Goal: Navigation & Orientation: Find specific page/section

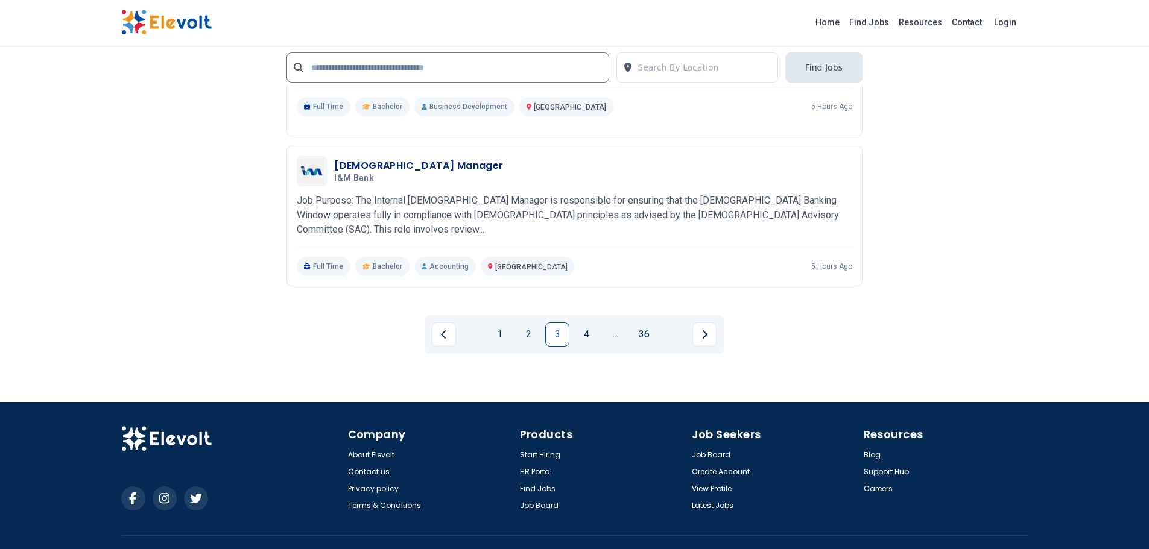
scroll to position [2733, 0]
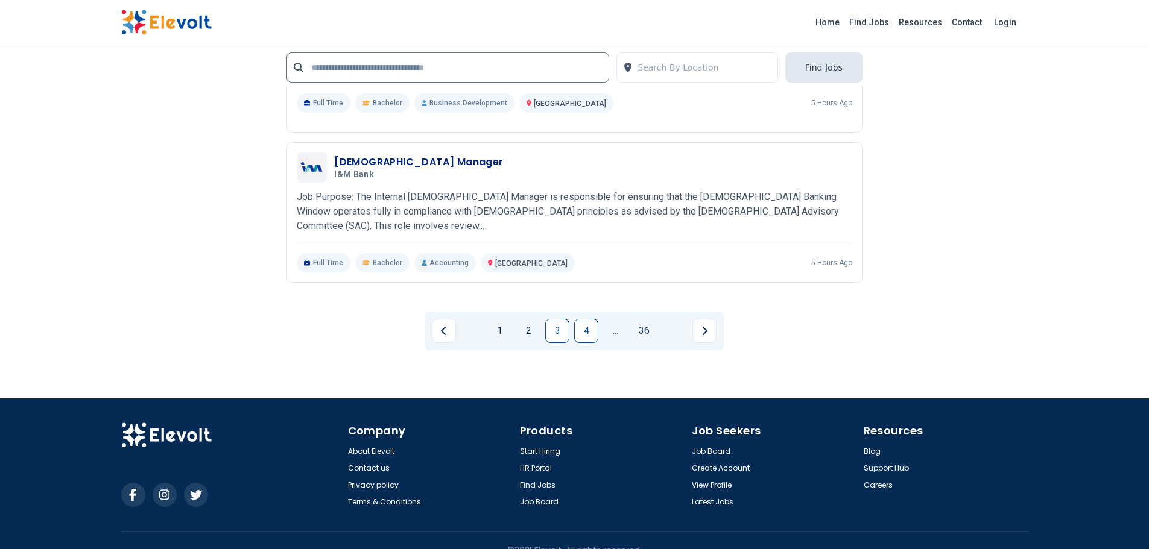
click at [580, 319] on link "4" at bounding box center [586, 331] width 24 height 24
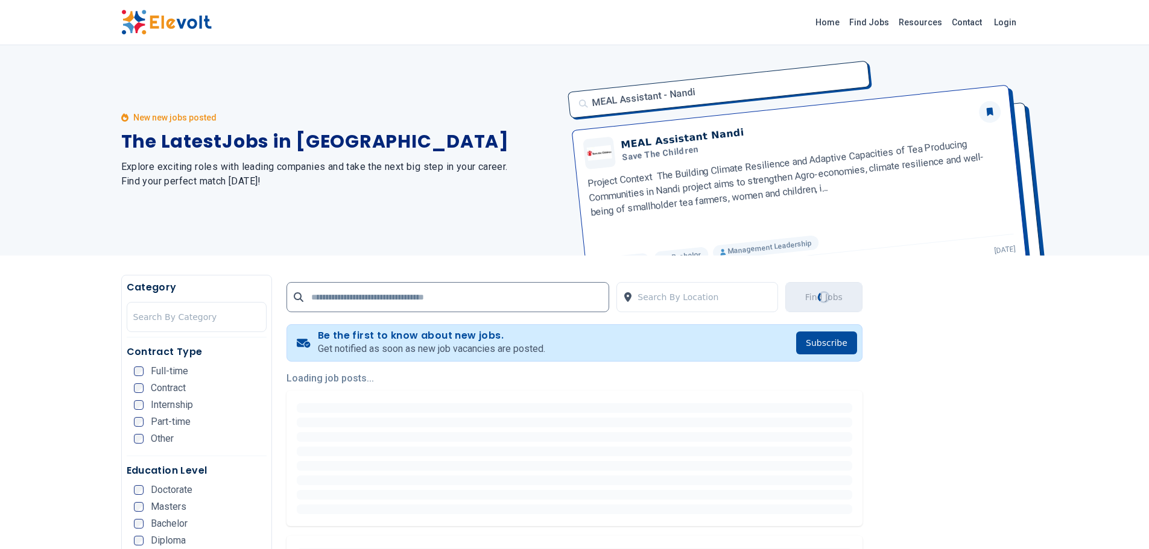
scroll to position [0, 0]
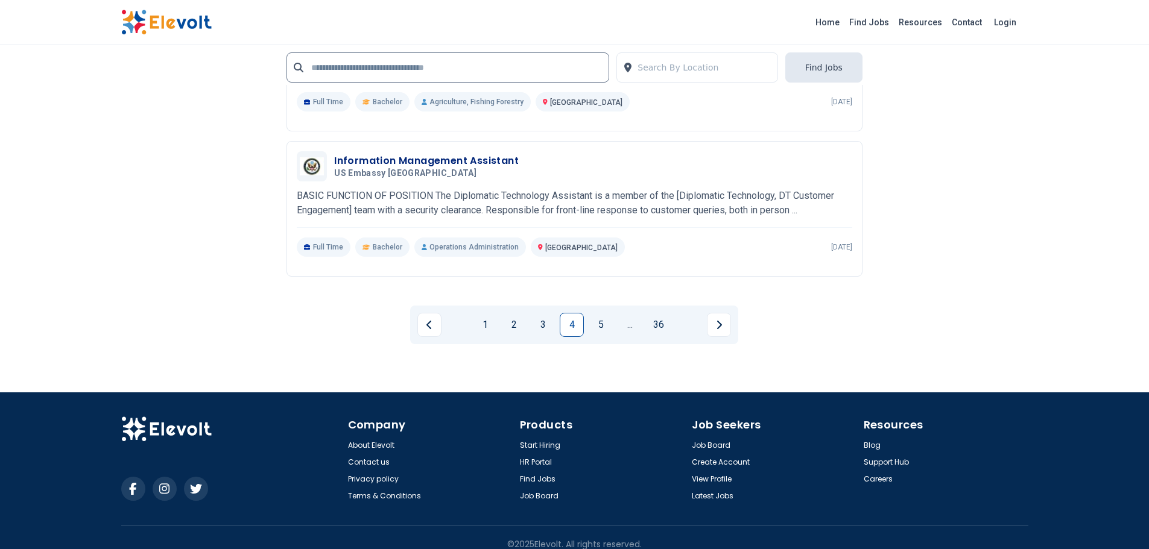
scroll to position [2729, 0]
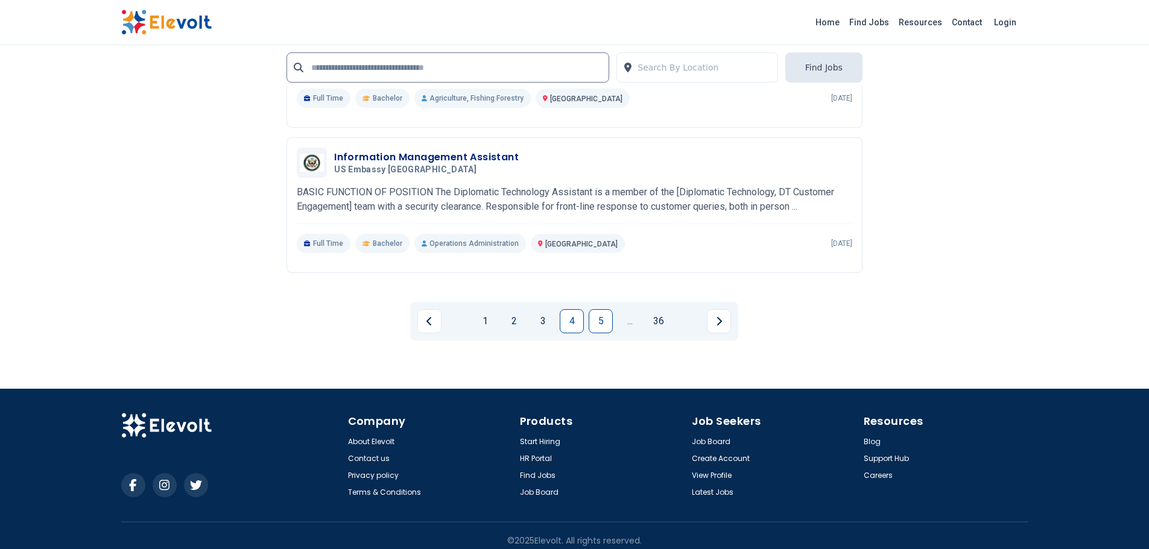
click at [598, 315] on link "5" at bounding box center [601, 321] width 24 height 24
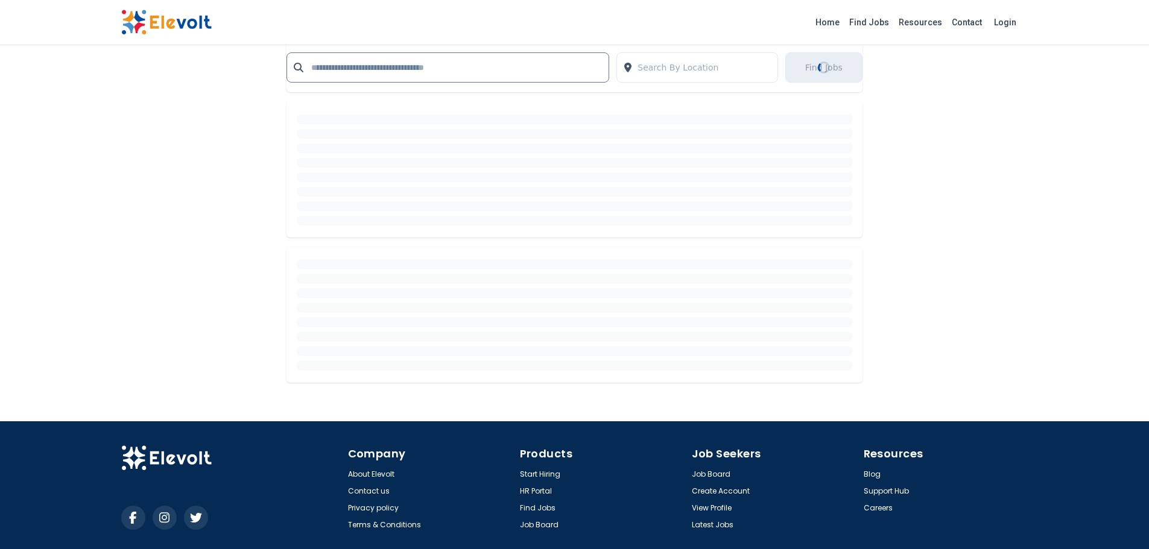
click at [598, 315] on div at bounding box center [574, 315] width 555 height 111
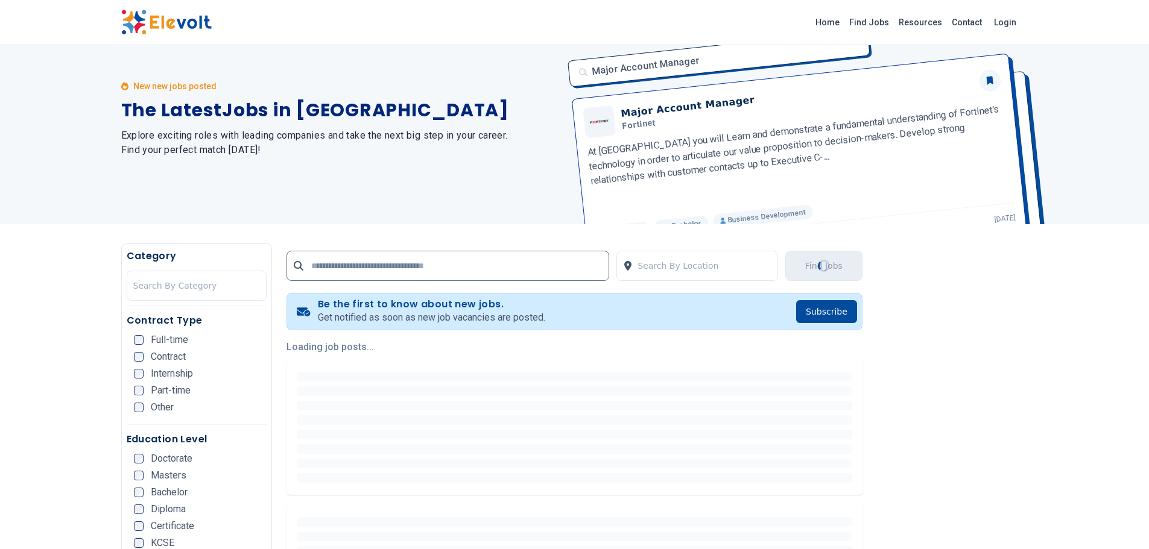
scroll to position [0, 0]
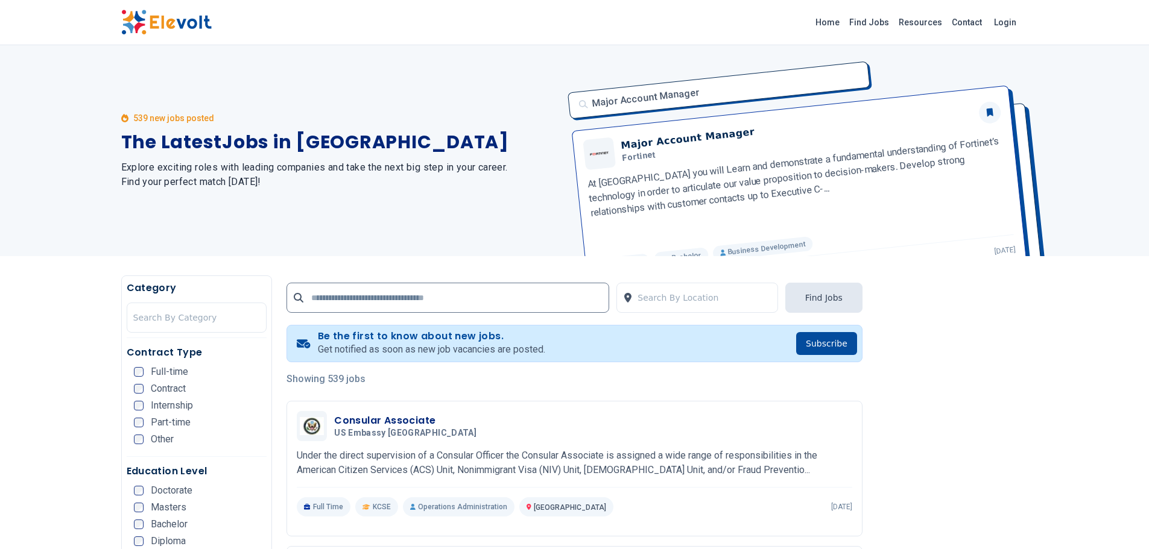
scroll to position [302, 0]
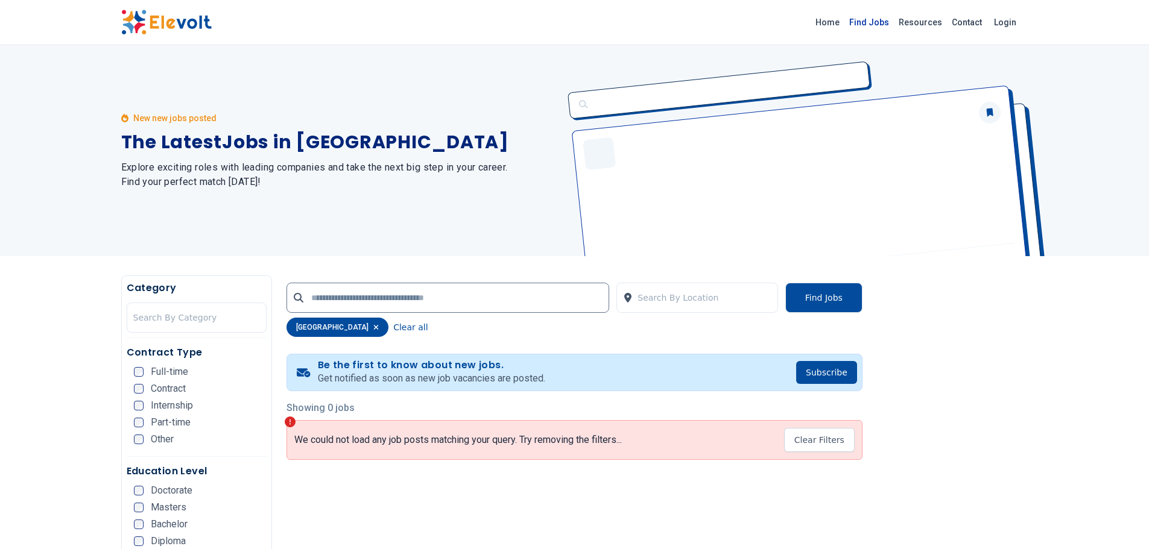
click at [867, 27] on link "Find Jobs" at bounding box center [868, 22] width 49 height 19
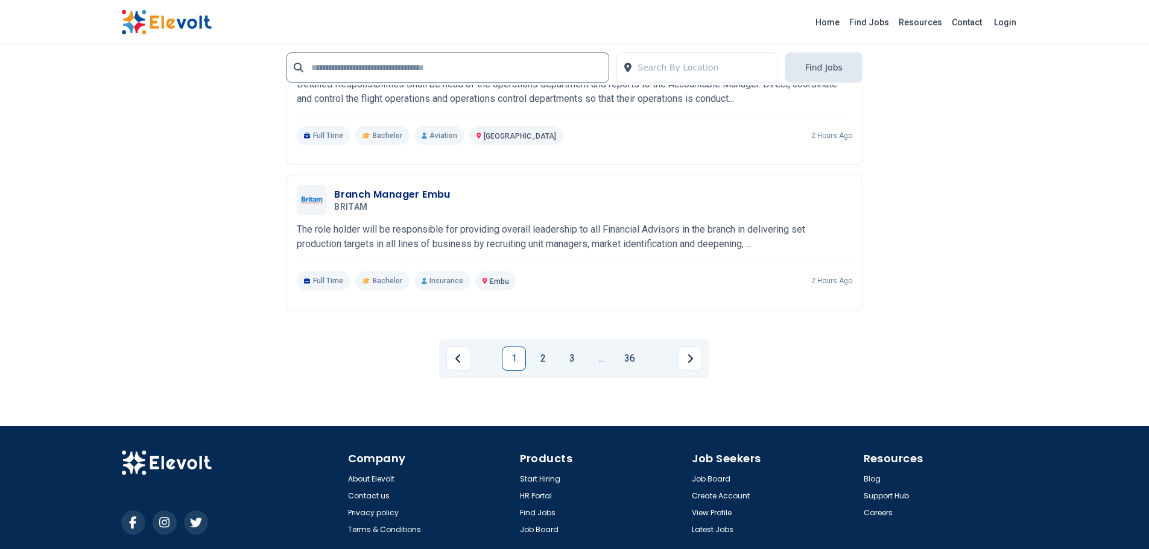
scroll to position [2729, 0]
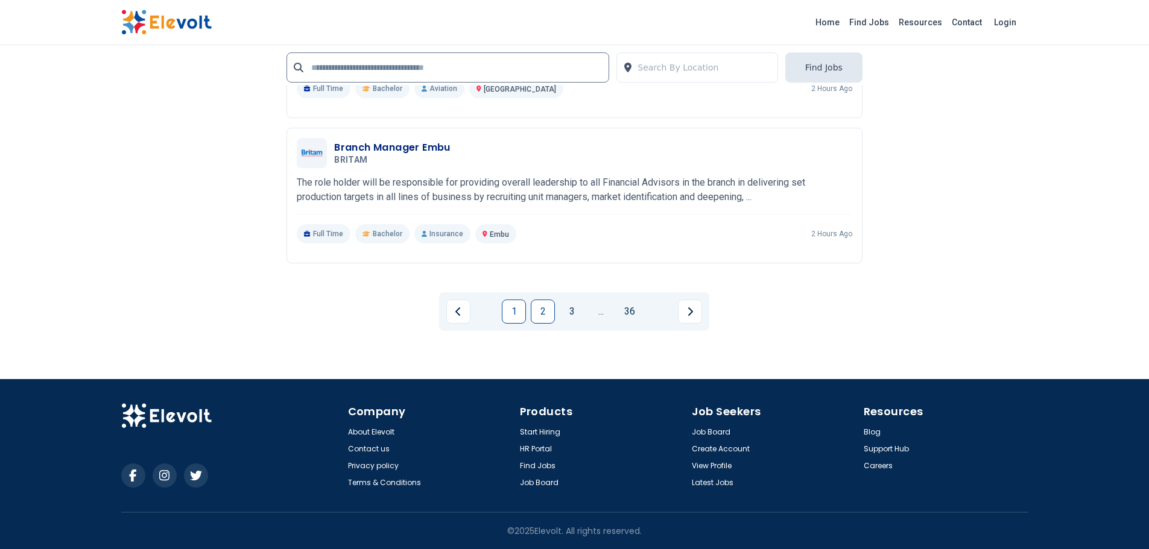
click at [540, 305] on link "2" at bounding box center [543, 312] width 24 height 24
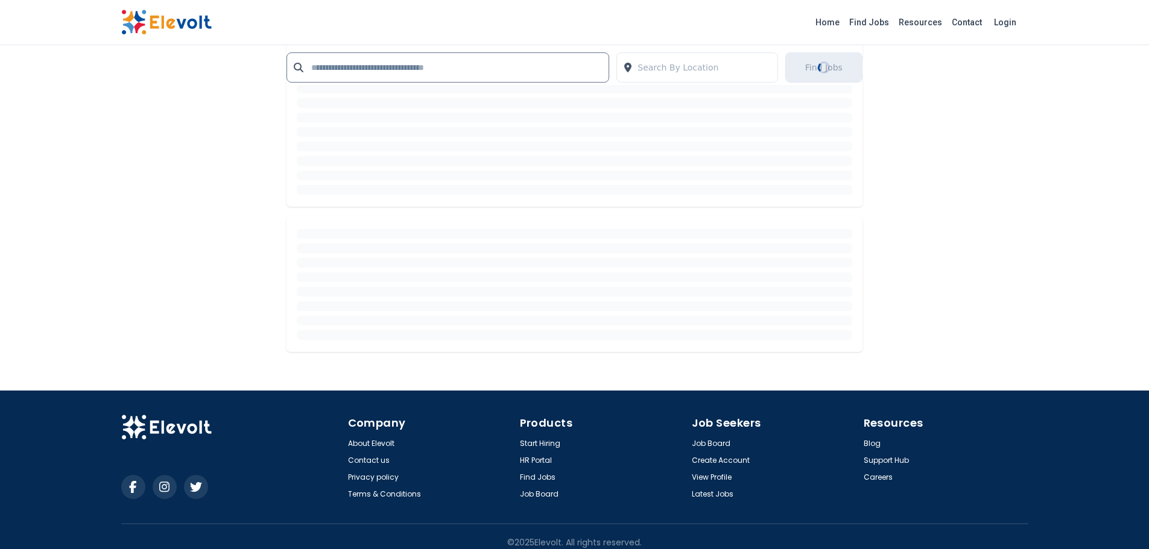
click at [540, 305] on div at bounding box center [574, 284] width 555 height 111
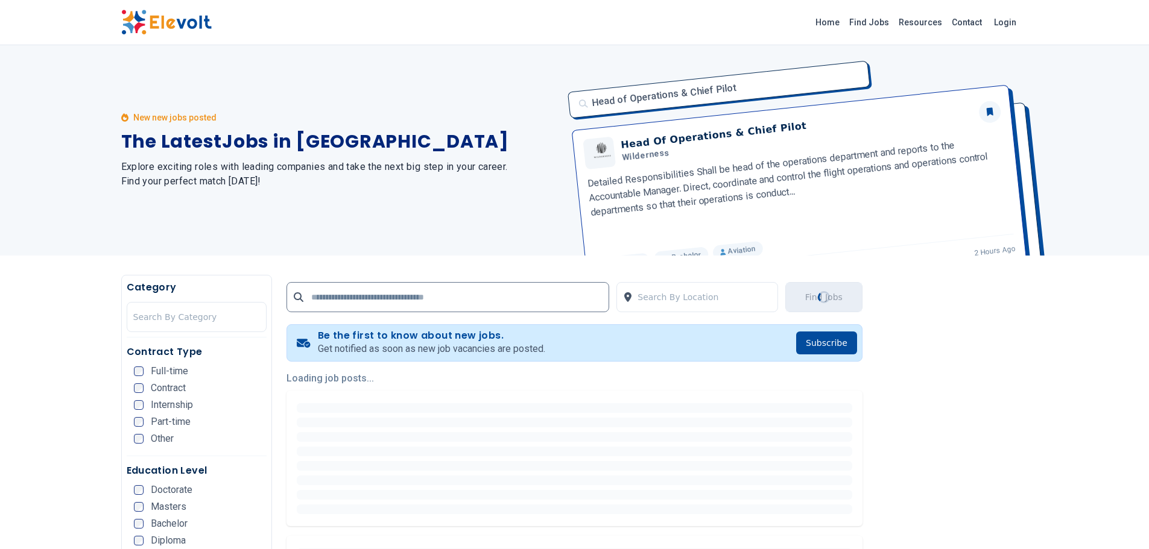
scroll to position [0, 0]
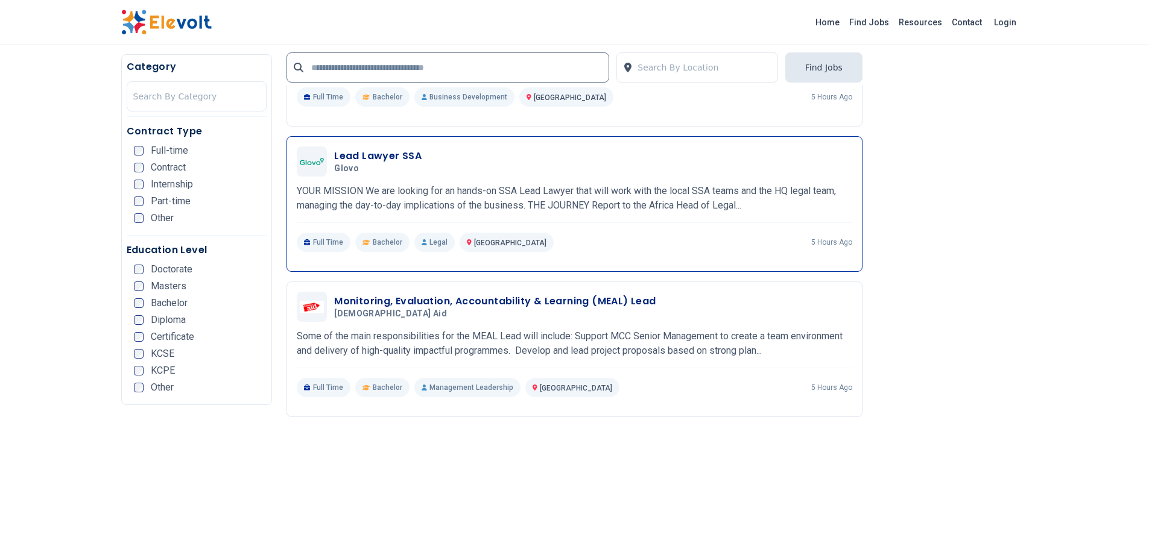
scroll to position [1689, 0]
